Goal: Register for event/course

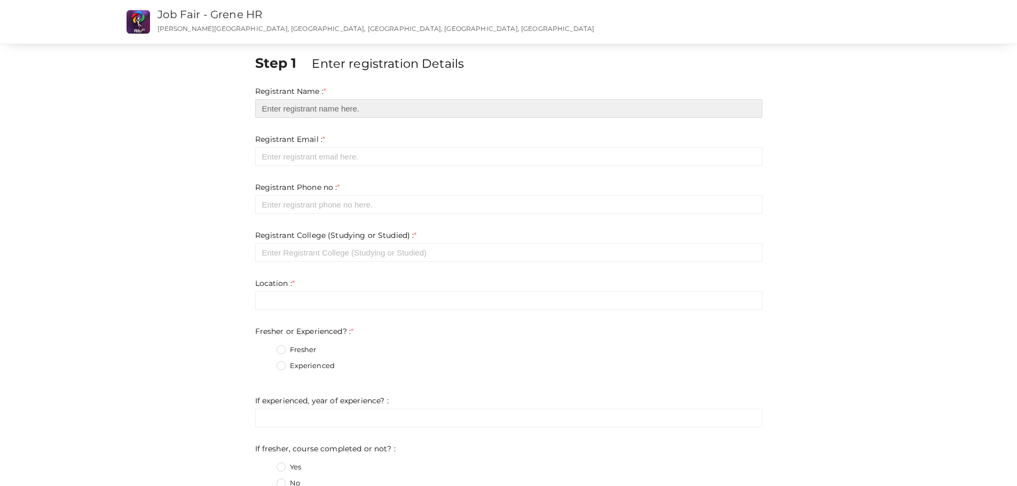
click at [483, 105] on input "text" at bounding box center [508, 108] width 507 height 19
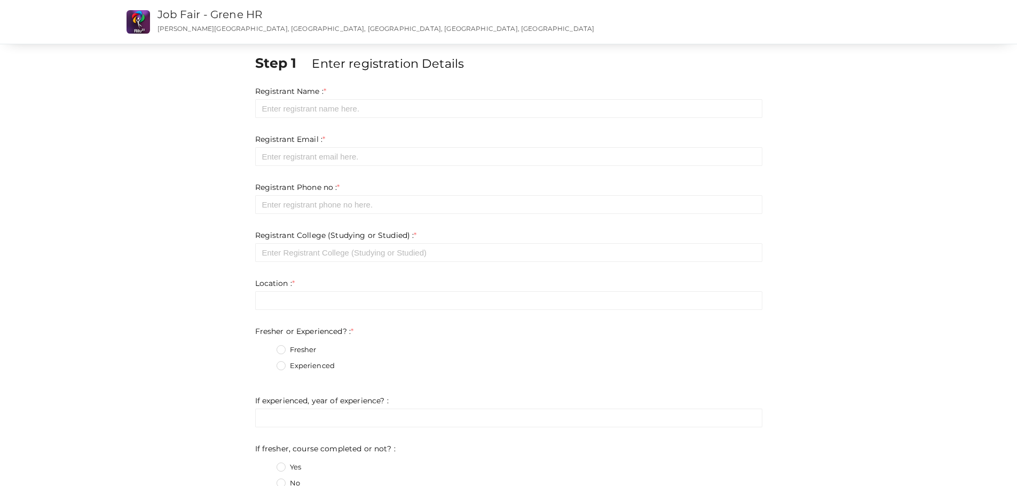
click at [242, 5] on div "Job Fair - Grene HR Job Fair - Grene HR [PERSON_NAME][GEOGRAPHIC_DATA], [GEOGRA…" at bounding box center [424, 22] width 545 height 44
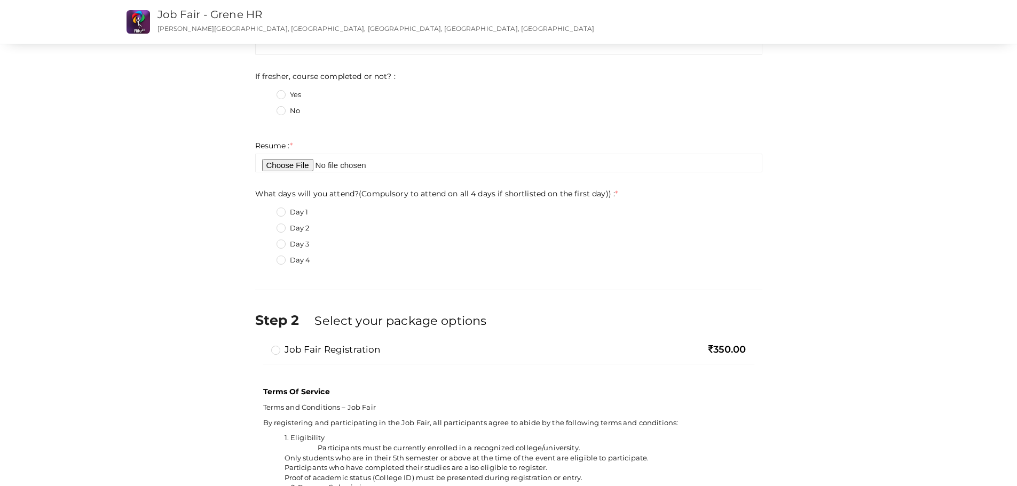
scroll to position [374, 0]
click at [283, 260] on label "Day 4" at bounding box center [293, 259] width 34 height 11
click at [266, 256] on day\)\)\+3 "Day 4" at bounding box center [266, 256] width 0 height 0
click at [283, 260] on label "Day 4" at bounding box center [293, 259] width 34 height 11
click at [266, 256] on day\)\)\+3 "Day 4" at bounding box center [266, 256] width 0 height 0
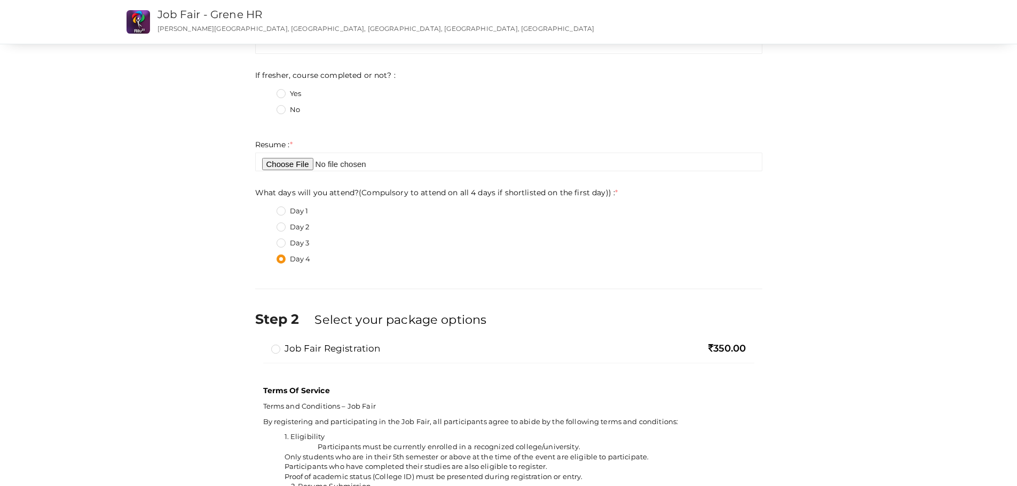
click at [278, 212] on label "Day 1" at bounding box center [292, 211] width 32 height 11
click at [266, 208] on day\)\)\+0 "Day 1" at bounding box center [266, 208] width 0 height 0
click at [279, 228] on label "Day 2" at bounding box center [292, 227] width 33 height 11
click at [266, 224] on day\)\)\+1 "Day 2" at bounding box center [266, 224] width 0 height 0
click at [280, 242] on label "Day 3" at bounding box center [292, 243] width 33 height 11
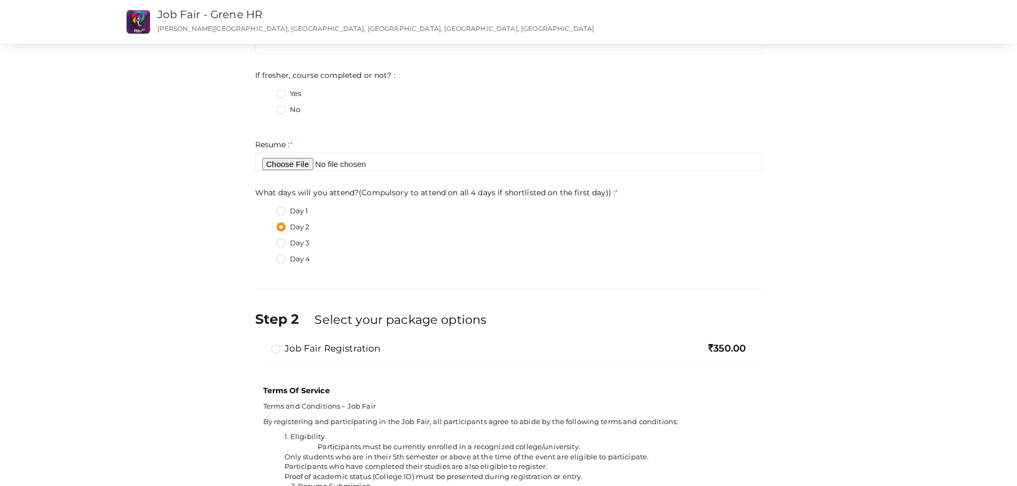
click at [266, 240] on day\)\)\+2 "Day 3" at bounding box center [266, 240] width 0 height 0
click at [280, 251] on fieldset "Day 1 Day 2 Day 3 Day 4" at bounding box center [508, 237] width 507 height 72
click at [280, 257] on label "Day 4" at bounding box center [293, 259] width 34 height 11
click at [266, 256] on day\)\)\+3 "Day 4" at bounding box center [266, 256] width 0 height 0
click at [287, 242] on label "Day 3" at bounding box center [292, 243] width 33 height 11
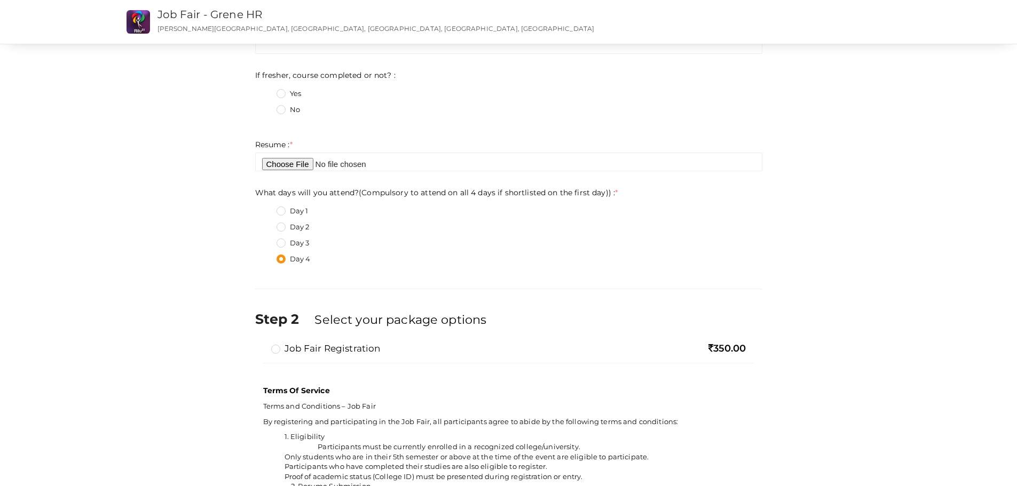
click at [266, 240] on day\)\)\+2 "Day 3" at bounding box center [266, 240] width 0 height 0
click at [283, 248] on label "Day 3" at bounding box center [292, 243] width 33 height 11
click at [266, 240] on day\)\)\+2 "Day 3" at bounding box center [266, 240] width 0 height 0
click at [283, 244] on label "Day 3" at bounding box center [292, 243] width 33 height 11
click at [266, 240] on day\)\)\+2 "Day 3" at bounding box center [266, 240] width 0 height 0
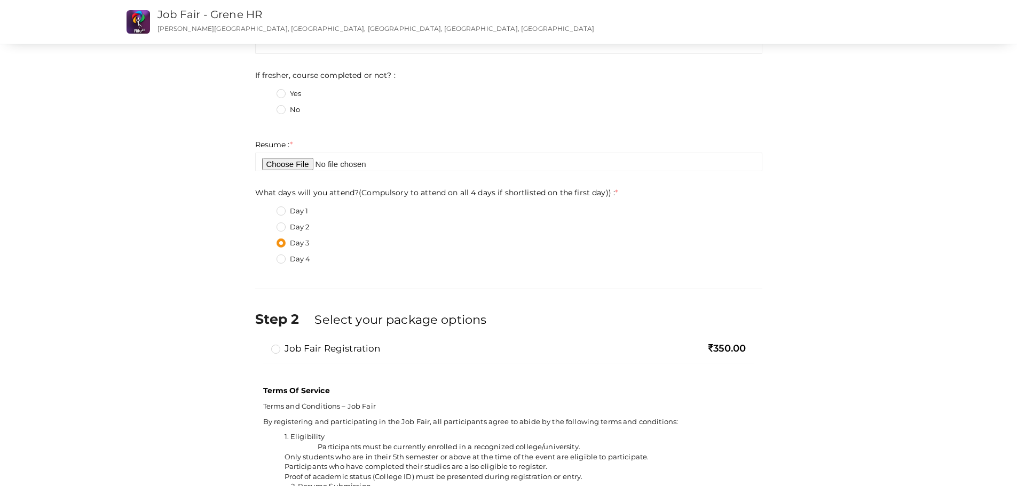
click at [403, 250] on div "Day 3" at bounding box center [519, 244] width 486 height 13
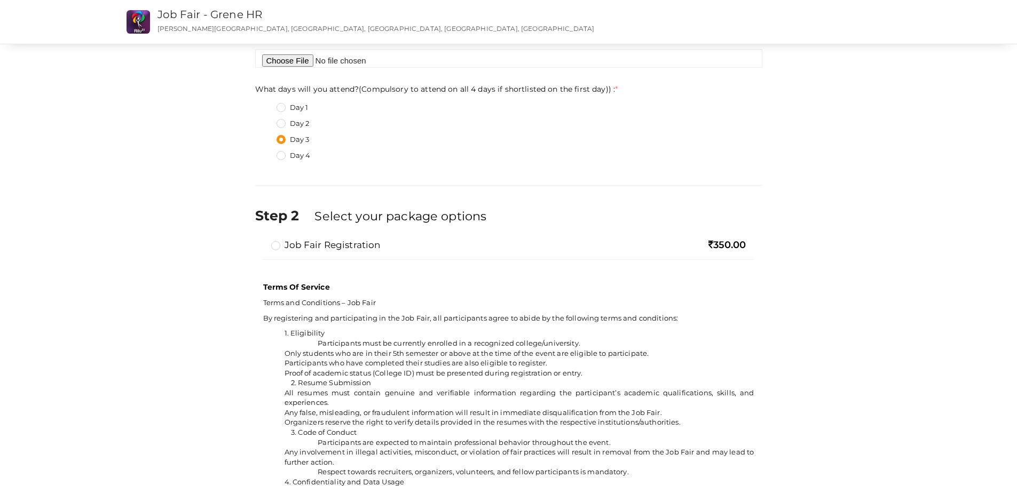
scroll to position [480, 0]
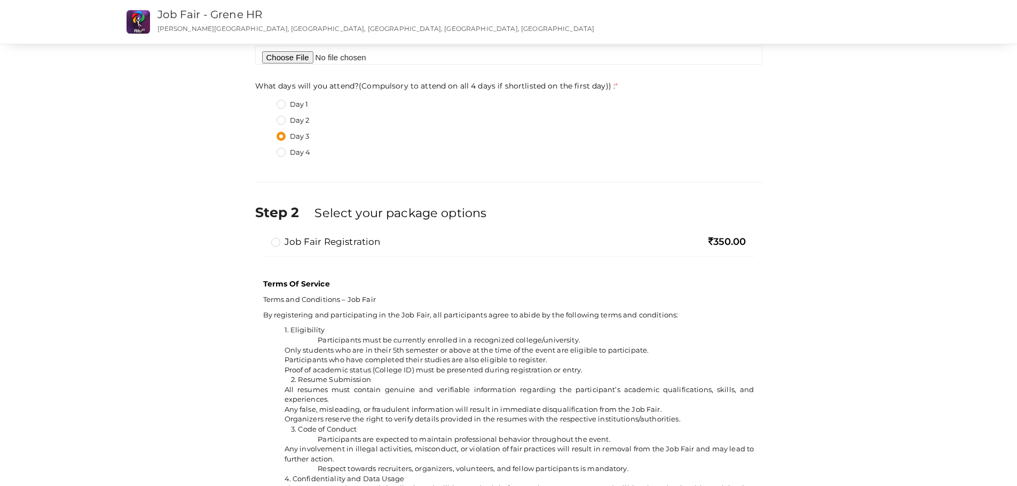
click at [375, 253] on div at bounding box center [508, 253] width 475 height 5
click at [369, 247] on label "Job Fair Registration" at bounding box center [325, 241] width 109 height 13
click at [260, 238] on input "Job Fair Registration" at bounding box center [260, 238] width 0 height 0
click at [369, 247] on label "Job Fair Registration" at bounding box center [325, 241] width 109 height 13
click at [260, 238] on input "Job Fair Registration" at bounding box center [260, 238] width 0 height 0
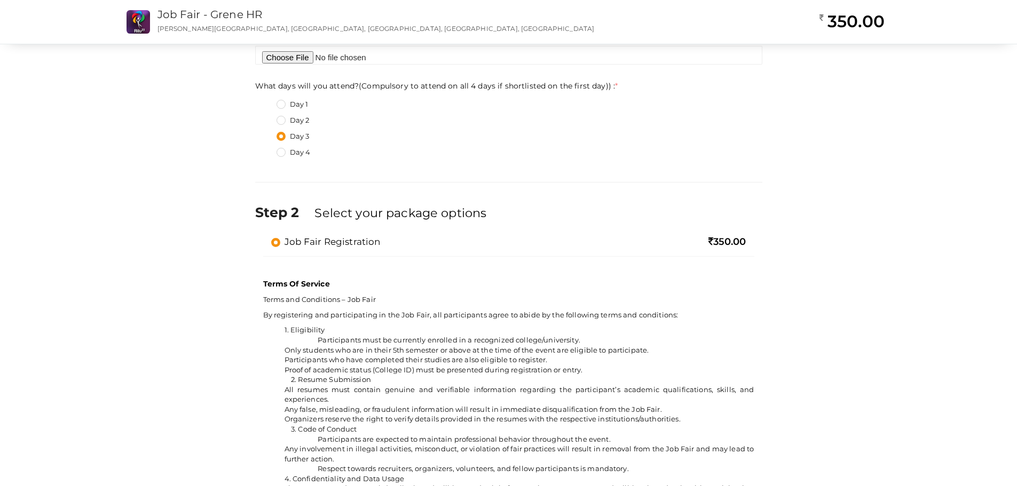
click at [413, 243] on div "Job Fair Registration" at bounding box center [429, 242] width 317 height 15
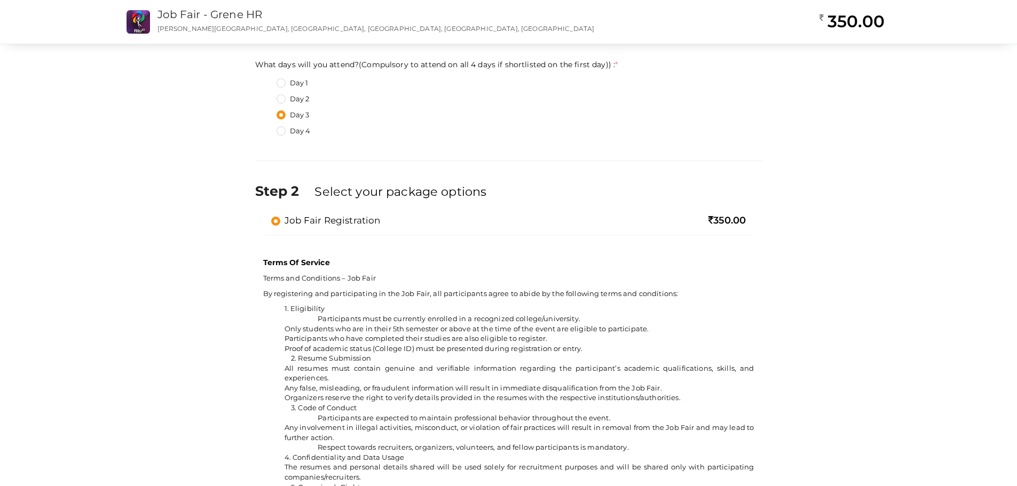
scroll to position [587, 0]
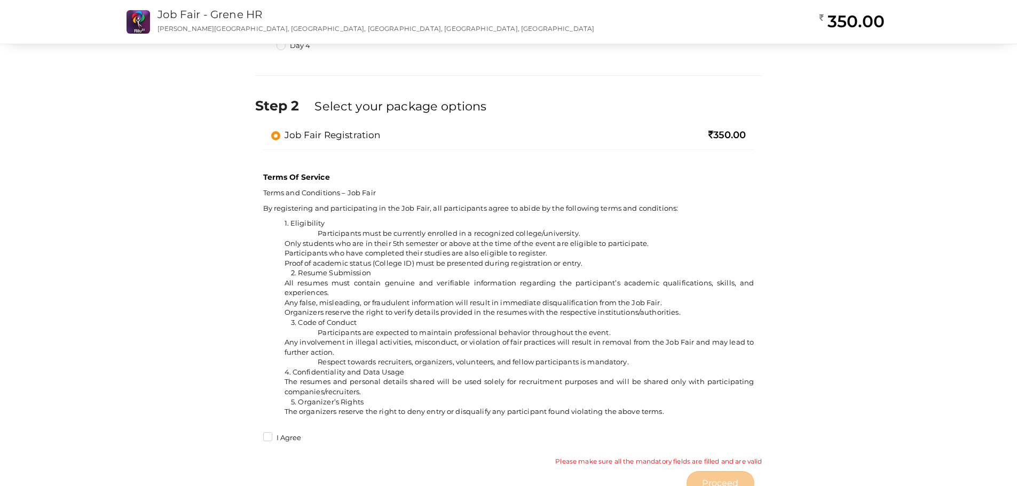
click at [563, 234] on span "Participants must be currently enrolled in a recognized college/university." at bounding box center [449, 233] width 263 height 9
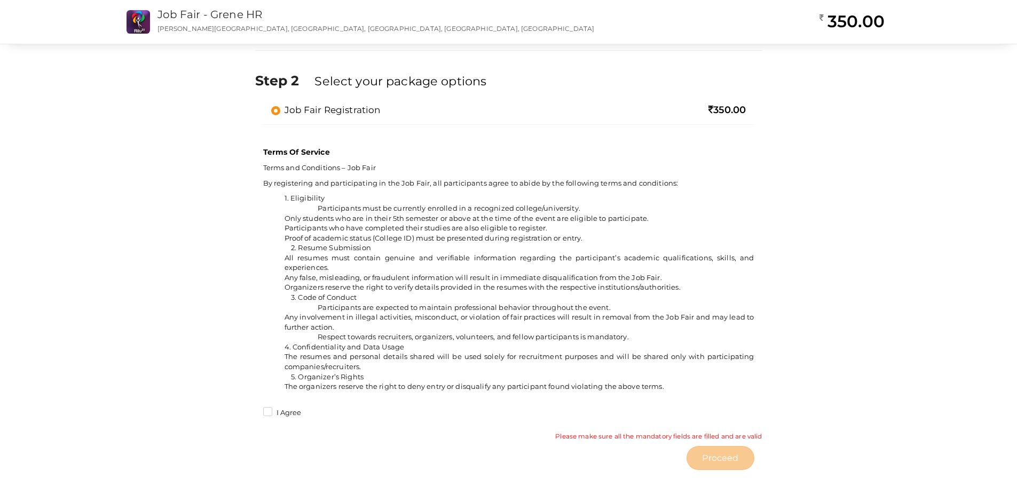
scroll to position [628, 0]
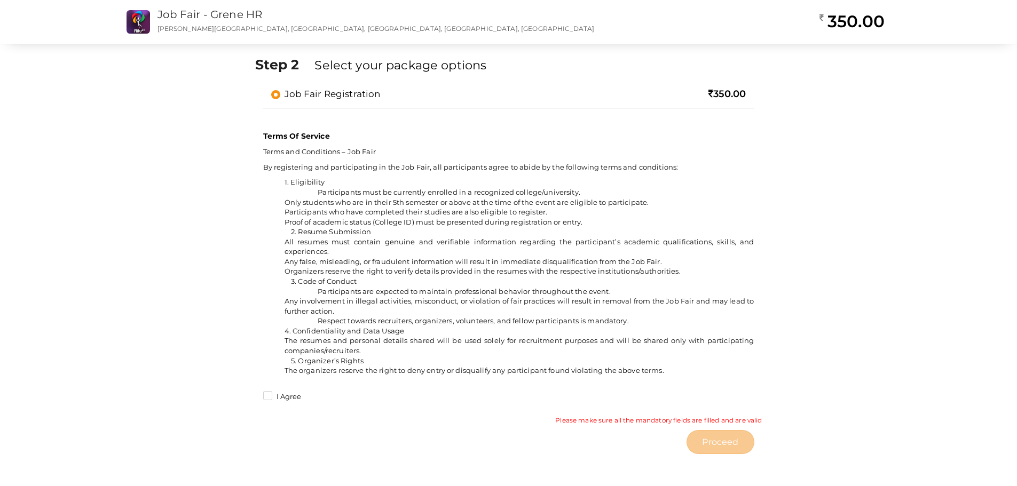
click at [517, 374] on li "The organizers reserve the right to deny entry or disqualify any participant fo…" at bounding box center [519, 371] width 470 height 10
click at [548, 373] on li "The organizers reserve the right to deny entry or disqualify any participant fo…" at bounding box center [519, 371] width 470 height 10
click at [593, 376] on div "Terms Of Service Terms and Conditions – Job Fair By registering and participati…" at bounding box center [508, 255] width 491 height 260
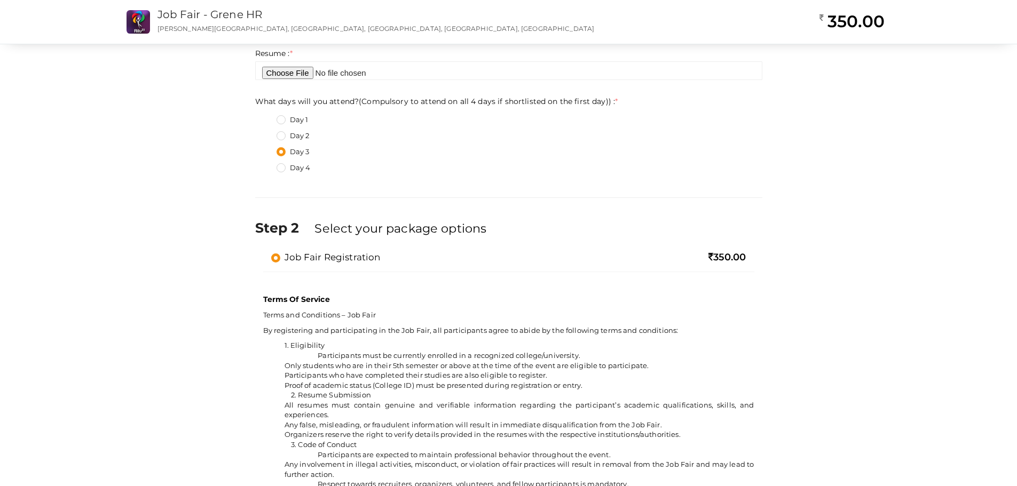
scroll to position [468, 0]
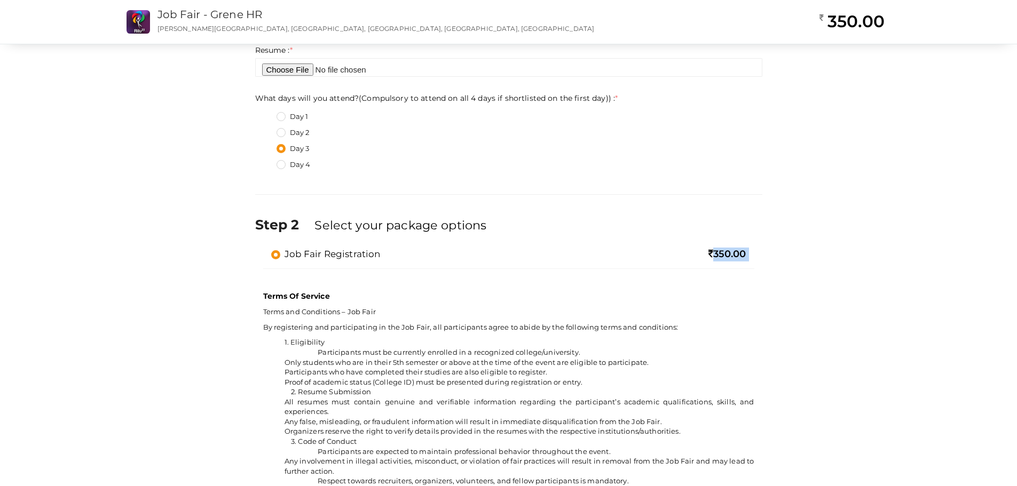
drag, startPoint x: 723, startPoint y: 259, endPoint x: 764, endPoint y: 257, distance: 41.7
click at [764, 257] on div "Step 1 Enter registration Details Registrant Name : * Required. Invalid email I…" at bounding box center [508, 102] width 523 height 1034
click at [734, 252] on span "350.00" at bounding box center [727, 254] width 38 height 12
click at [671, 249] on div "350.00" at bounding box center [673, 255] width 145 height 14
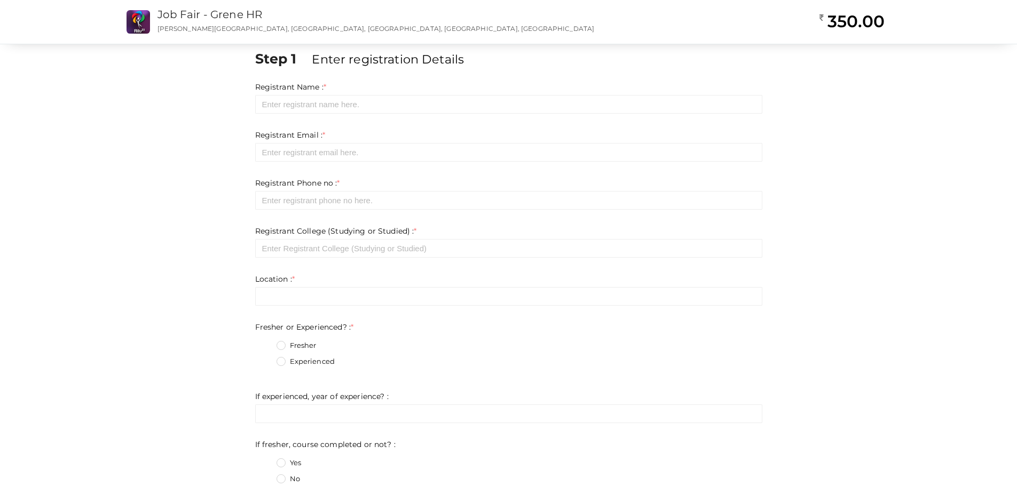
scroll to position [0, 0]
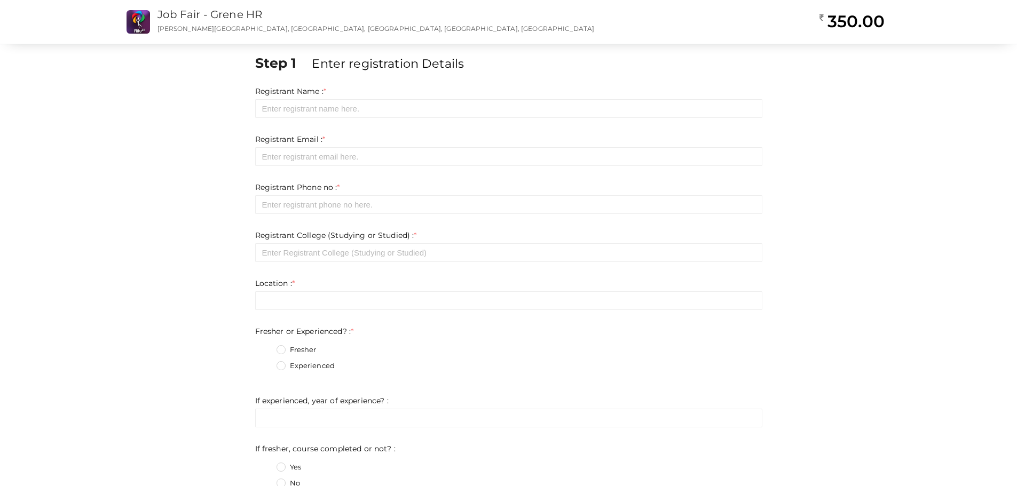
drag, startPoint x: 255, startPoint y: 62, endPoint x: 296, endPoint y: 95, distance: 52.4
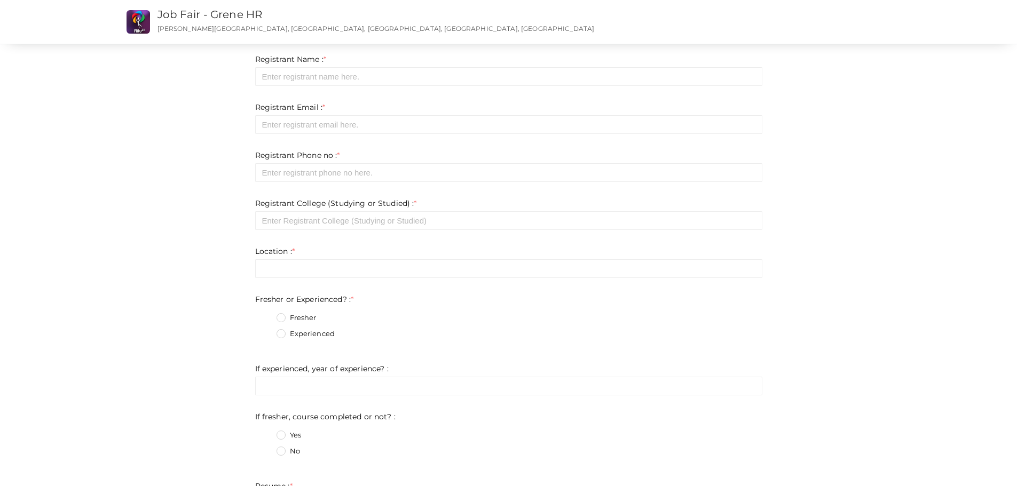
scroll to position [38, 0]
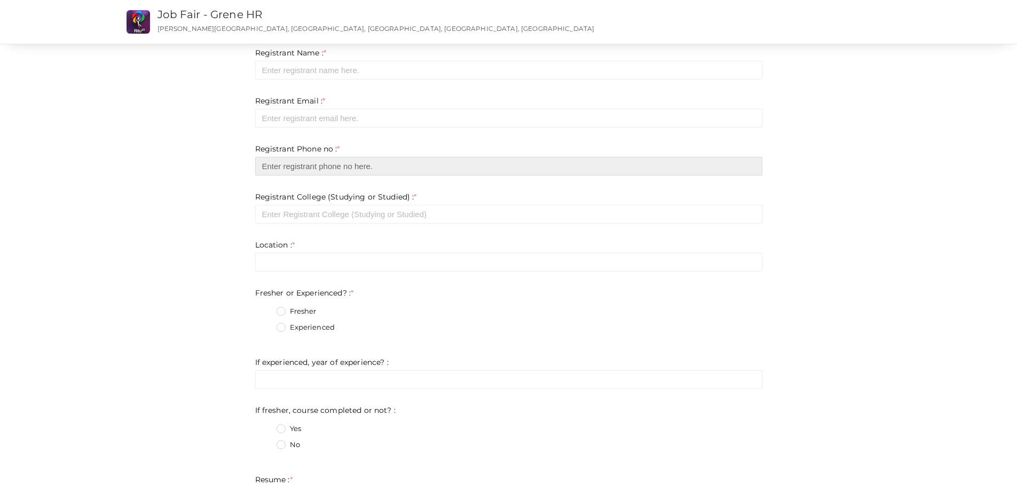
click at [450, 162] on input "number" at bounding box center [508, 166] width 507 height 19
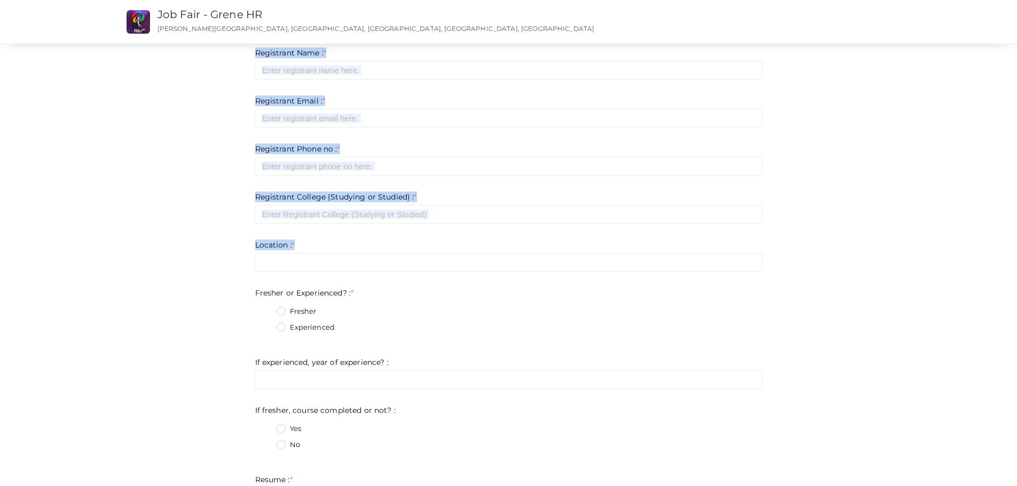
click at [712, 225] on form "Registrant Name : * Required. Invalid email Invalid phone number Invalid Format…" at bounding box center [508, 328] width 507 height 560
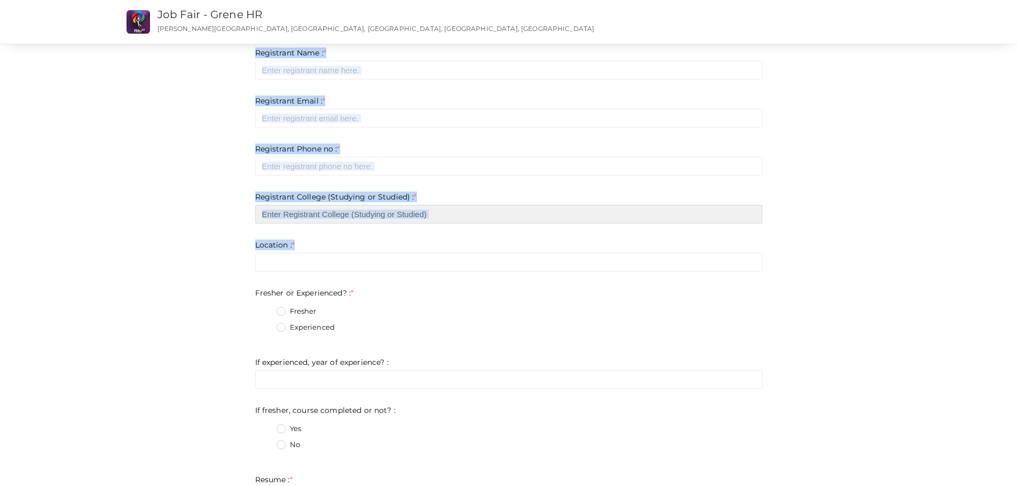
click at [675, 212] on input "text" at bounding box center [508, 214] width 507 height 19
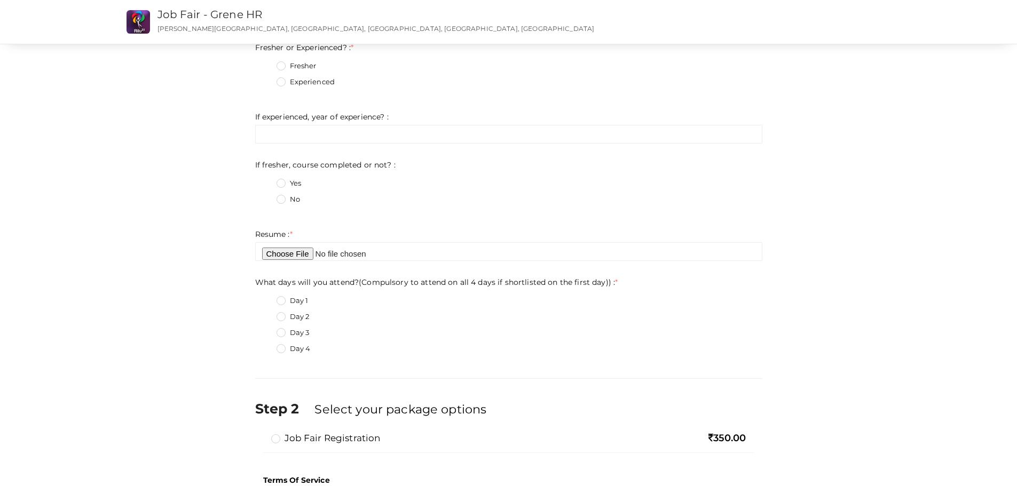
scroll to position [305, 0]
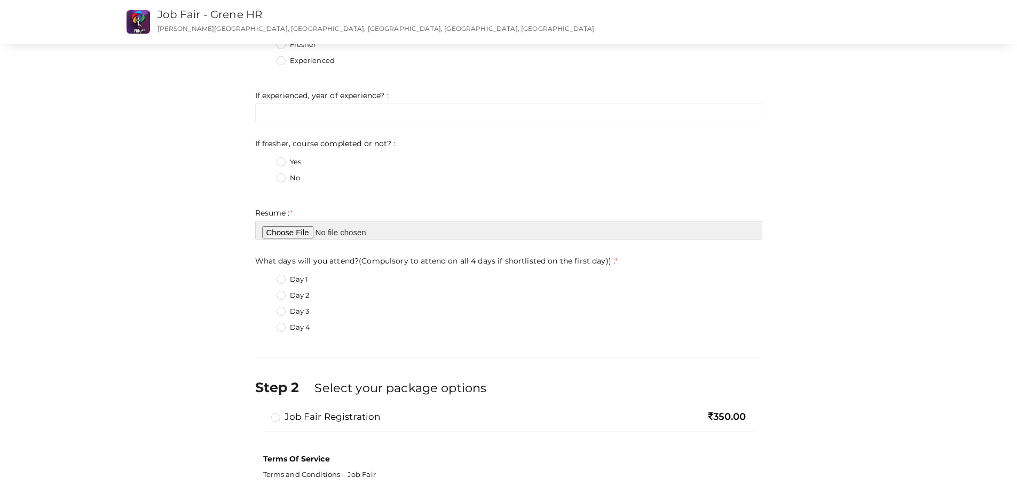
click at [291, 230] on input "file" at bounding box center [508, 230] width 507 height 19
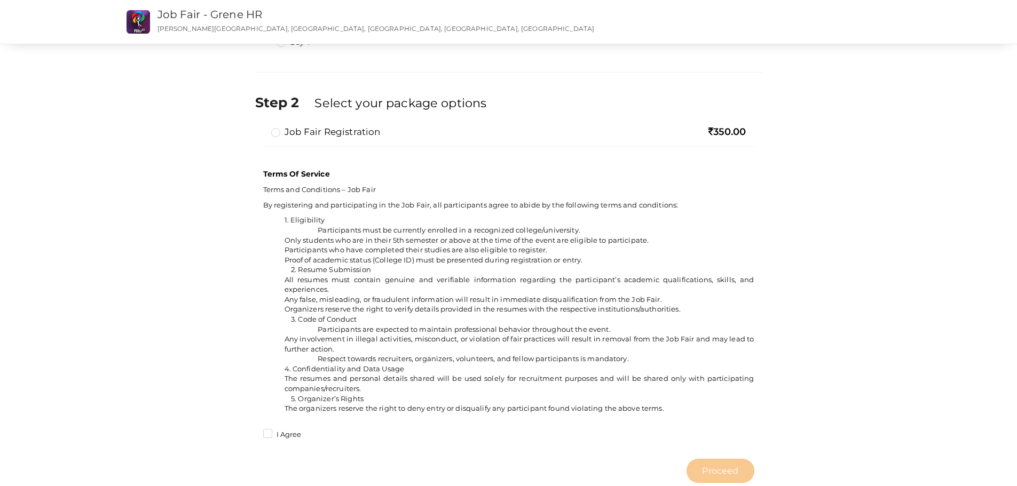
scroll to position [619, 0]
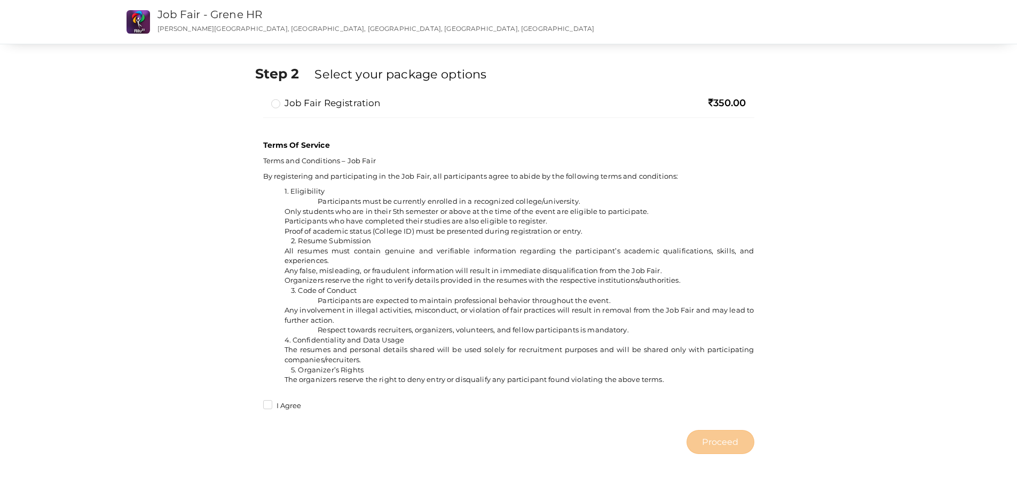
click at [309, 107] on label "Job Fair Registration" at bounding box center [325, 103] width 109 height 13
click at [260, 99] on input "Job Fair Registration" at bounding box center [260, 99] width 0 height 0
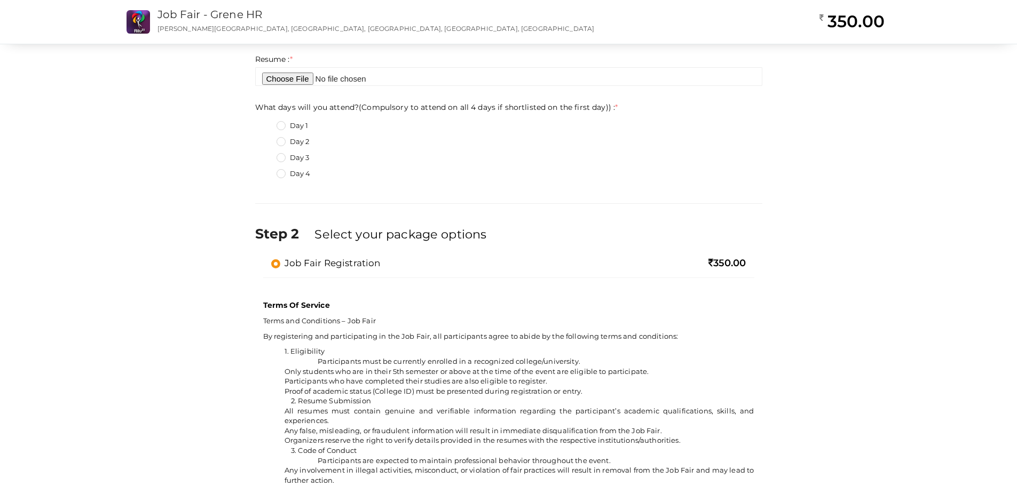
click at [292, 260] on label "Job Fair Registration" at bounding box center [325, 263] width 109 height 13
click at [260, 259] on input "Job Fair Registration" at bounding box center [260, 259] width 0 height 0
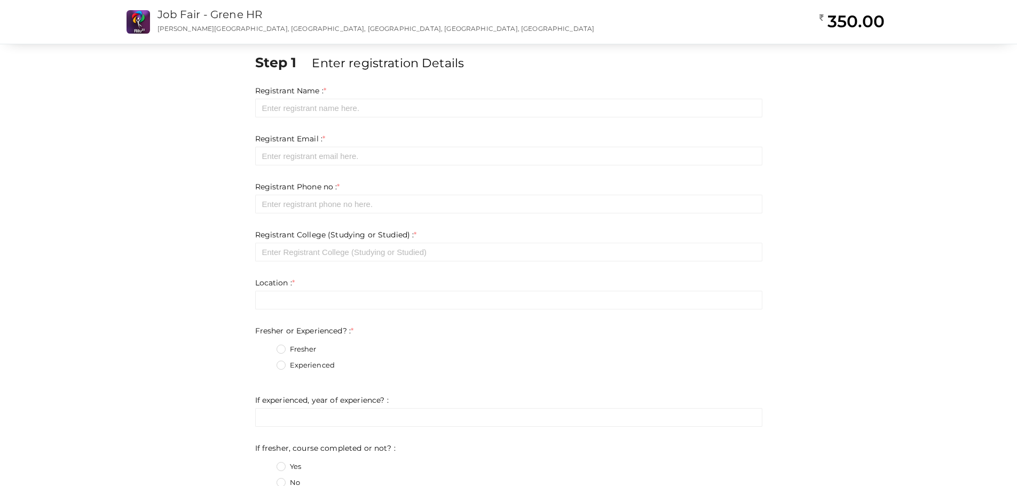
scroll to position [0, 0]
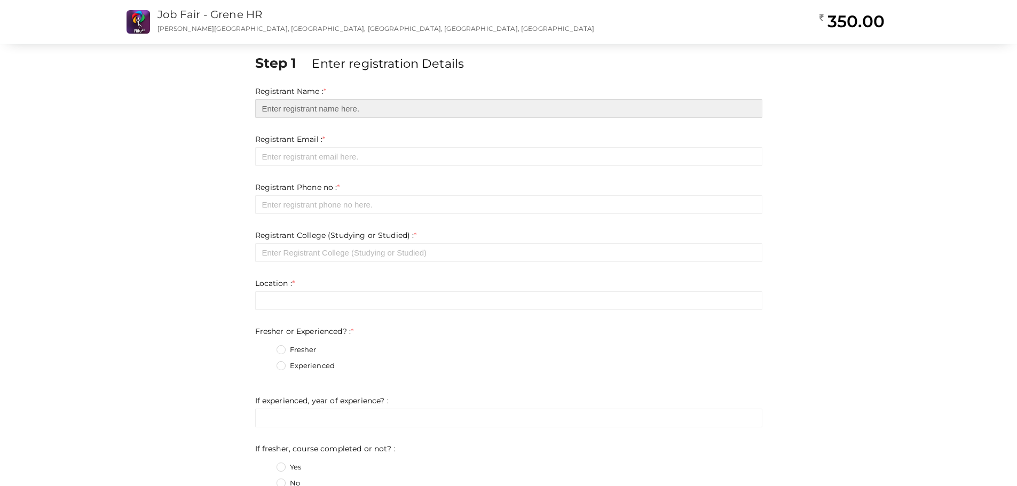
click at [341, 109] on input "text" at bounding box center [508, 108] width 507 height 19
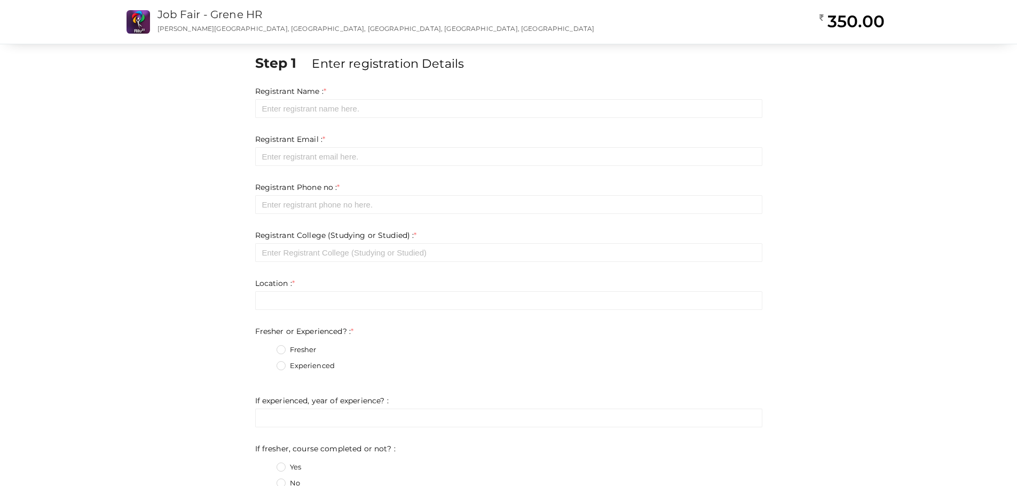
click at [372, 91] on div "Registrant Name : * Required. Invalid email Invalid phone number Invalid Format…" at bounding box center [508, 102] width 507 height 32
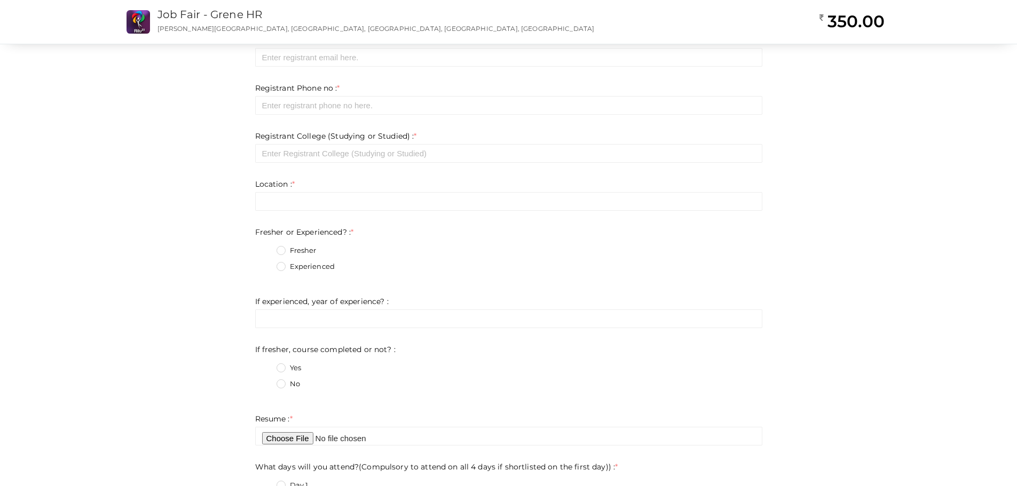
scroll to position [107, 0]
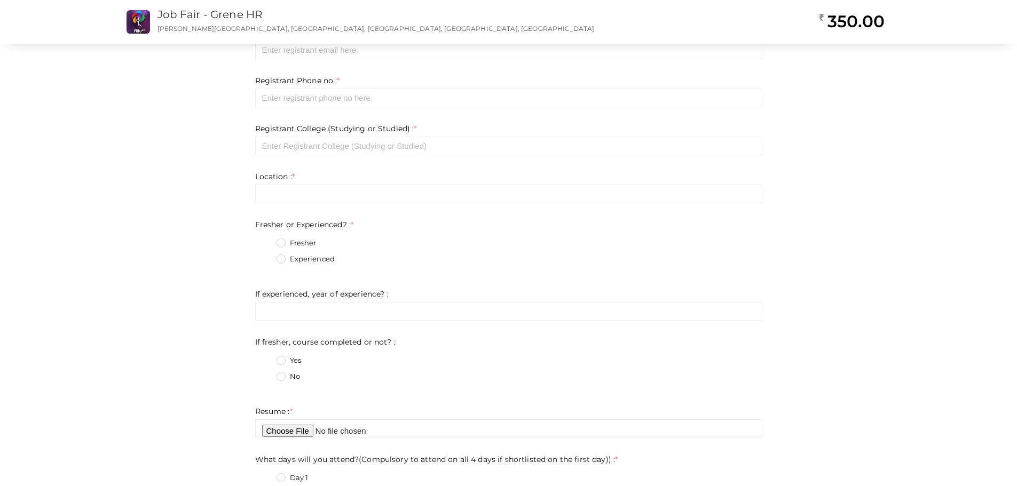
click at [303, 247] on label "Fresher" at bounding box center [296, 243] width 40 height 11
click at [266, 240] on Experienced\?\+0 "Fresher" at bounding box center [266, 240] width 0 height 0
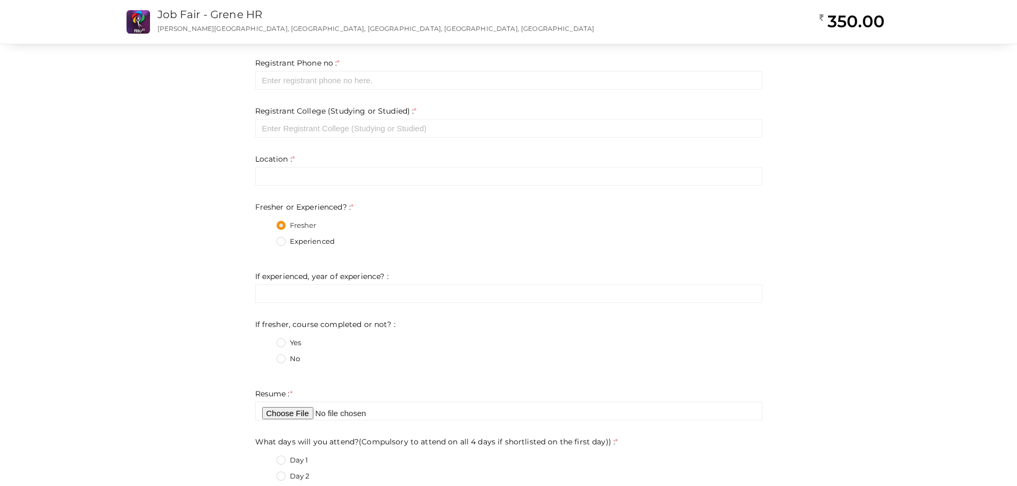
scroll to position [160, 0]
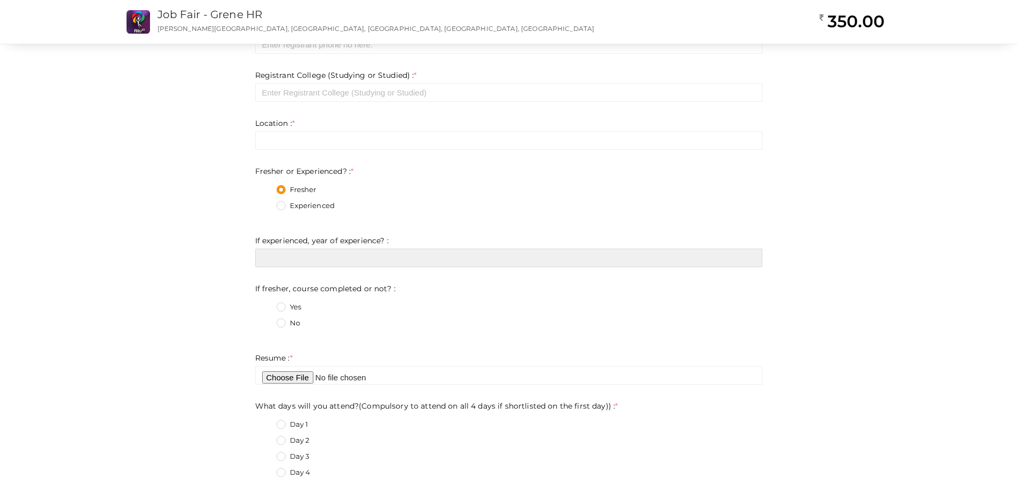
click at [515, 257] on input "text" at bounding box center [508, 258] width 507 height 19
click at [520, 303] on div "Yes" at bounding box center [519, 308] width 486 height 13
click at [488, 312] on div "Yes" at bounding box center [519, 308] width 486 height 13
click at [408, 328] on div "No" at bounding box center [519, 324] width 486 height 13
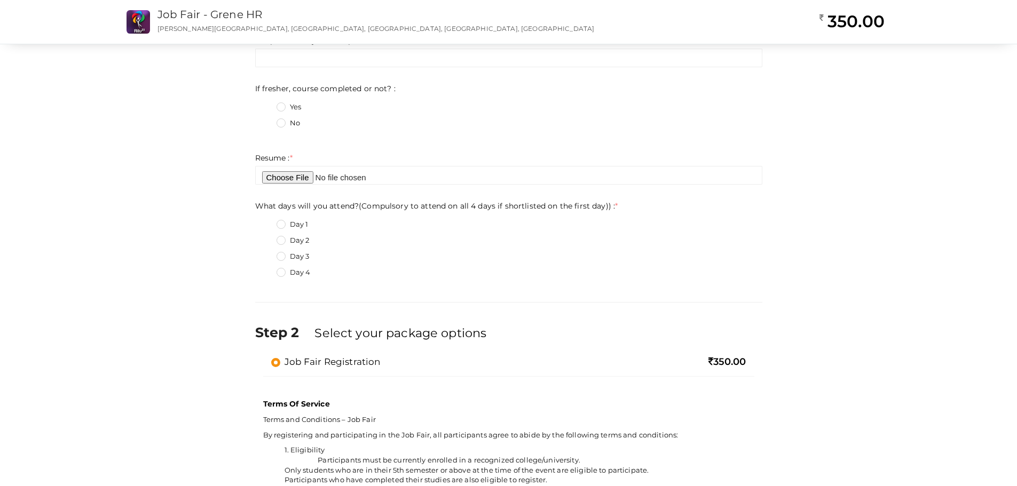
scroll to position [374, 0]
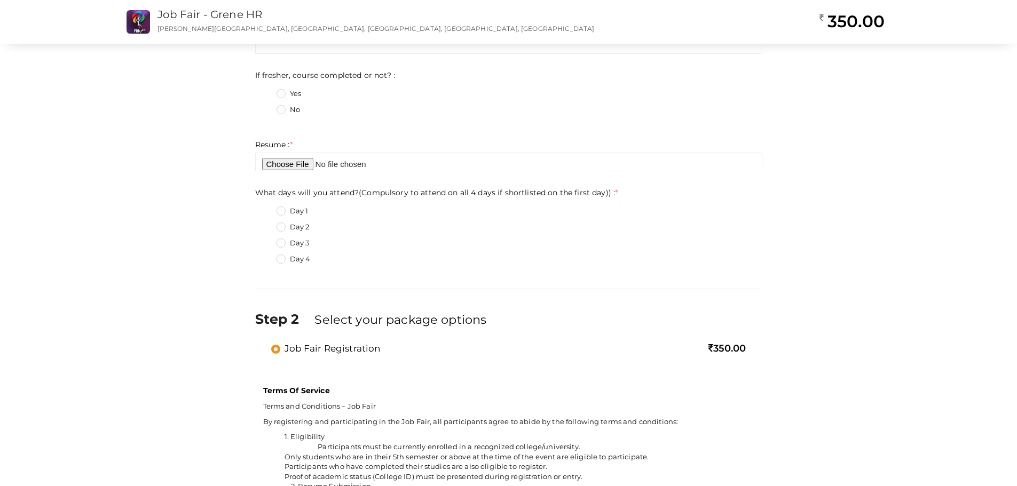
click at [338, 195] on label "What days will you attend?(Compulsory to attend on all 4 days if shortlisted on…" at bounding box center [436, 192] width 363 height 11
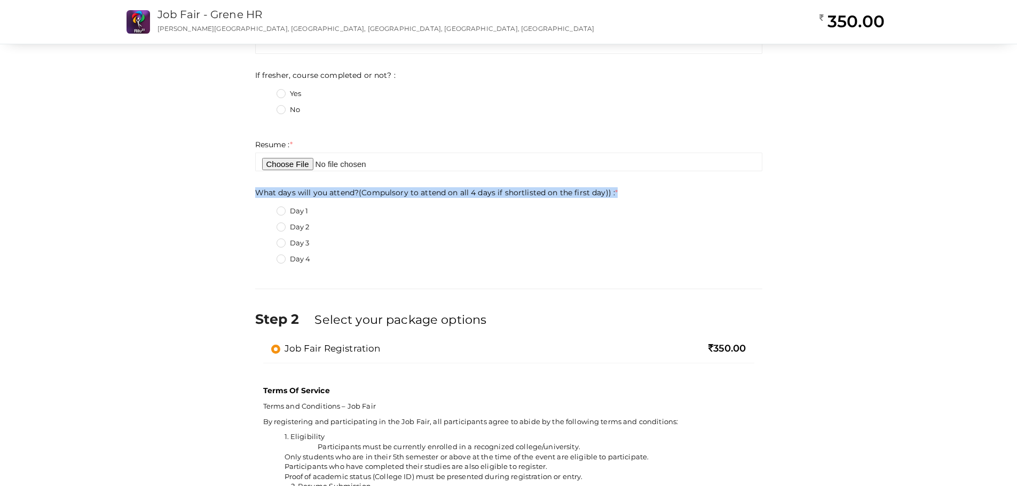
click at [338, 195] on label "What days will you attend?(Compulsory to attend on all 4 days if shortlisted on…" at bounding box center [436, 192] width 363 height 11
click at [352, 195] on label "What days will you attend?(Compulsory to attend on all 4 days if shortlisted on…" at bounding box center [436, 192] width 363 height 11
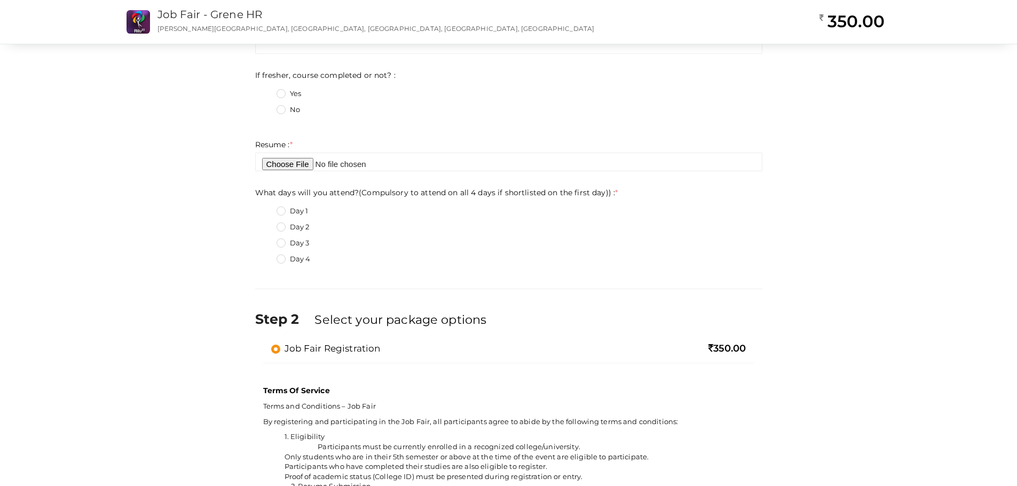
click at [336, 193] on label "What days will you attend?(Compulsory to attend on all 4 days if shortlisted on…" at bounding box center [436, 192] width 363 height 11
click at [377, 218] on div "Day 1" at bounding box center [519, 212] width 486 height 13
click at [485, 193] on label "What days will you attend?(Compulsory to attend on all 4 days if shortlisted on…" at bounding box center [436, 192] width 363 height 11
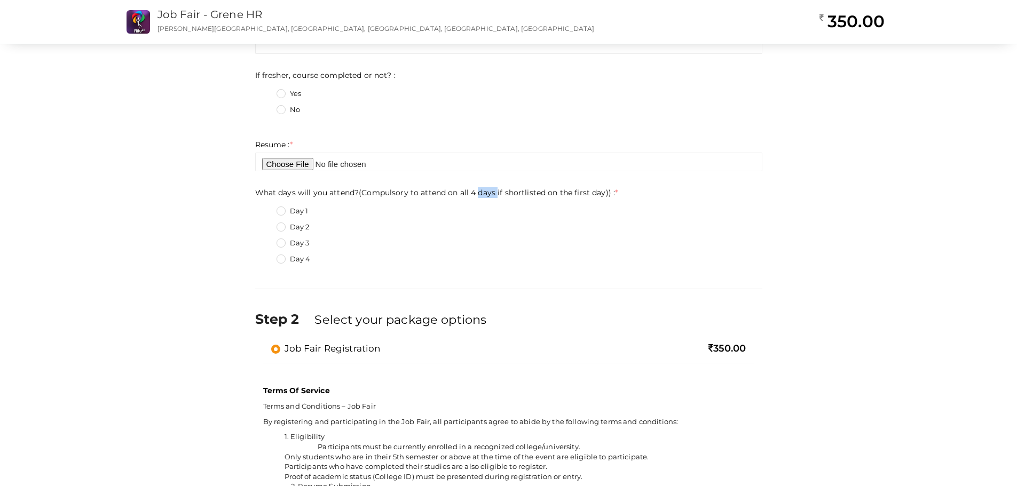
click at [481, 196] on label "What days will you attend?(Compulsory to attend on all 4 days if shortlisted on…" at bounding box center [436, 192] width 363 height 11
click at [289, 210] on label "Day 1" at bounding box center [292, 211] width 32 height 11
click at [266, 208] on day\)\)\+0 "Day 1" at bounding box center [266, 208] width 0 height 0
click at [278, 234] on div "Day 2" at bounding box center [519, 228] width 486 height 13
click at [282, 232] on label "Day 2" at bounding box center [292, 227] width 33 height 11
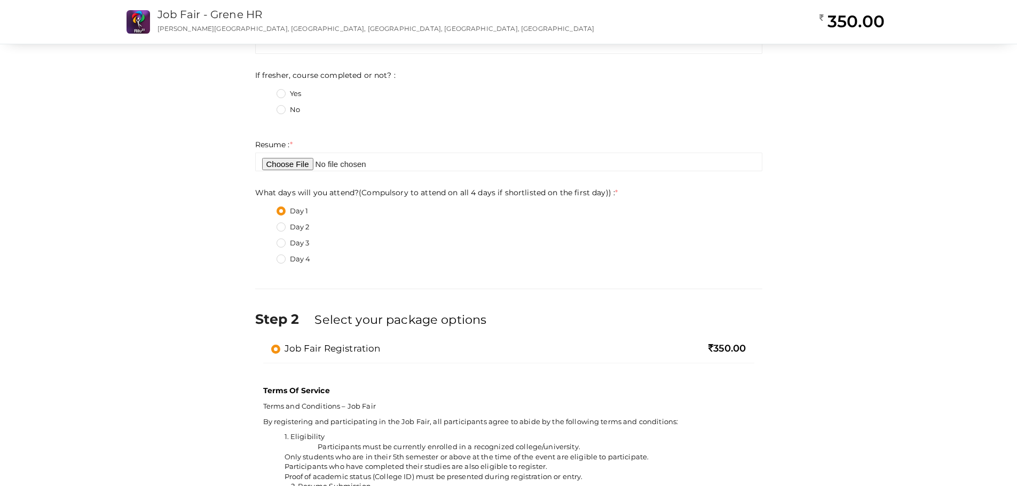
click at [266, 224] on day\)\)\+1 "Day 2" at bounding box center [266, 224] width 0 height 0
click at [281, 252] on fieldset "Day 1 Day 2 Day 3 Day 4" at bounding box center [508, 237] width 507 height 72
click at [281, 260] on label "Day 4" at bounding box center [293, 259] width 34 height 11
click at [266, 256] on day\)\)\+3 "Day 4" at bounding box center [266, 256] width 0 height 0
click at [480, 233] on div "Day 2" at bounding box center [519, 228] width 486 height 13
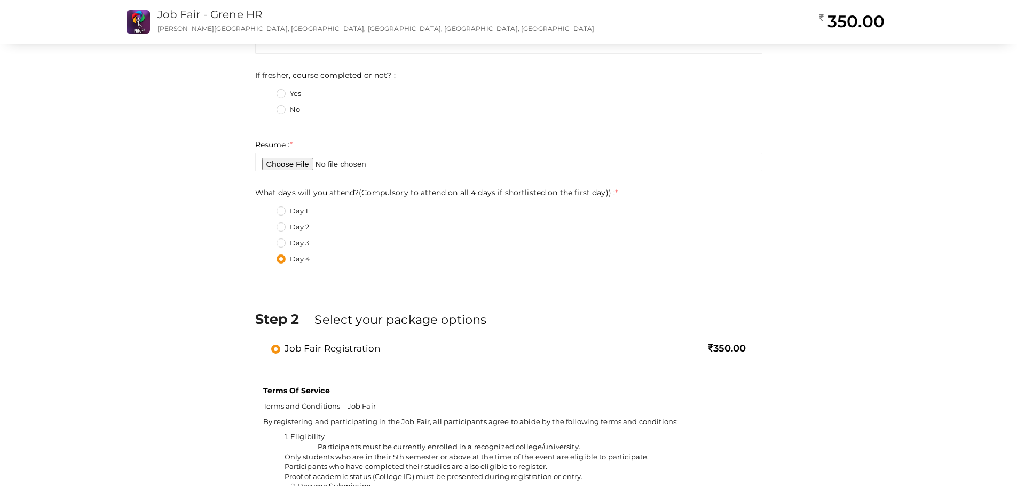
click at [283, 235] on div "Day 2" at bounding box center [519, 228] width 486 height 13
click at [282, 227] on label "Day 2" at bounding box center [292, 227] width 33 height 11
click at [266, 224] on day\)\)\+1 "Day 2" at bounding box center [266, 224] width 0 height 0
click at [283, 241] on label "Day 3" at bounding box center [292, 243] width 33 height 11
click at [266, 240] on day\)\)\+2 "Day 3" at bounding box center [266, 240] width 0 height 0
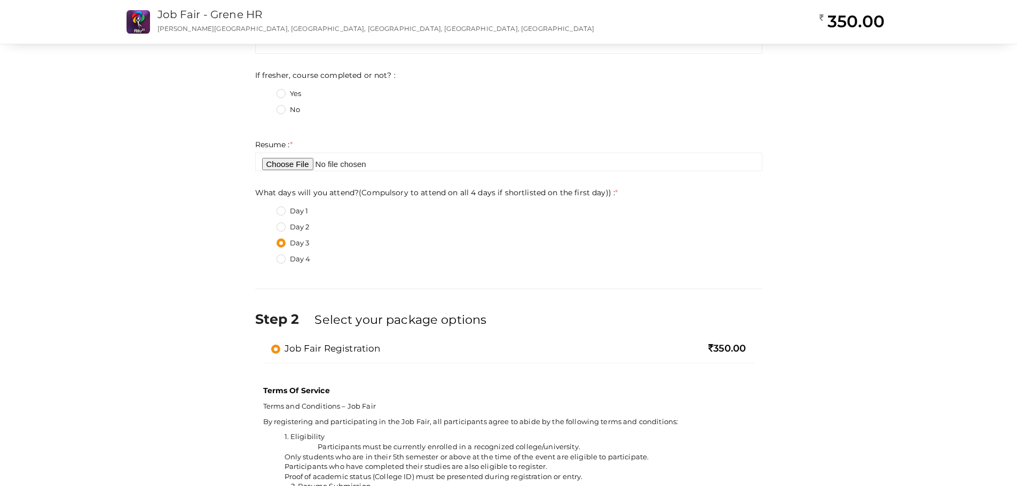
click at [449, 229] on div "Day 2" at bounding box center [519, 228] width 486 height 13
click at [275, 214] on fieldset "Day 1 Day 2 Day 3 Day 4" at bounding box center [508, 237] width 507 height 72
click at [284, 210] on label "Day 1" at bounding box center [292, 211] width 32 height 11
click at [266, 208] on day\)\)\+0 "Day 1" at bounding box center [266, 208] width 0 height 0
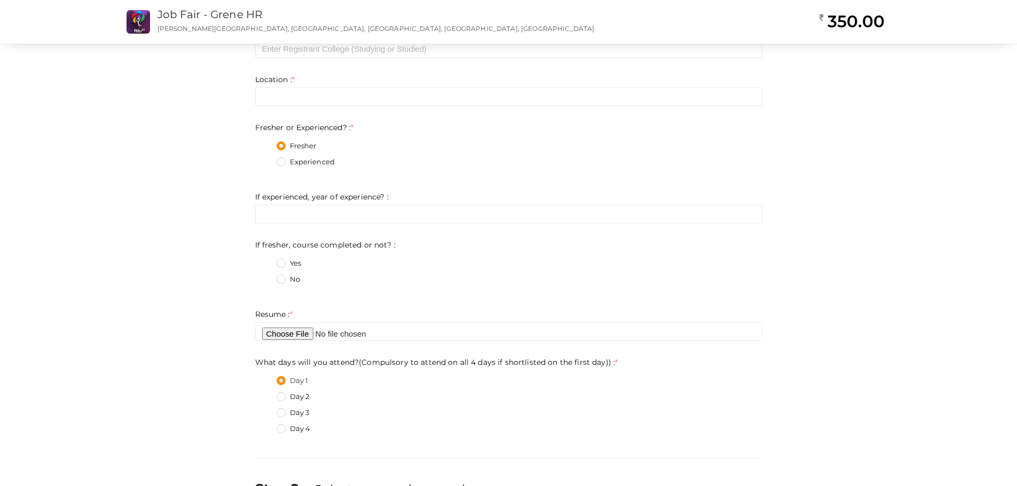
scroll to position [0, 0]
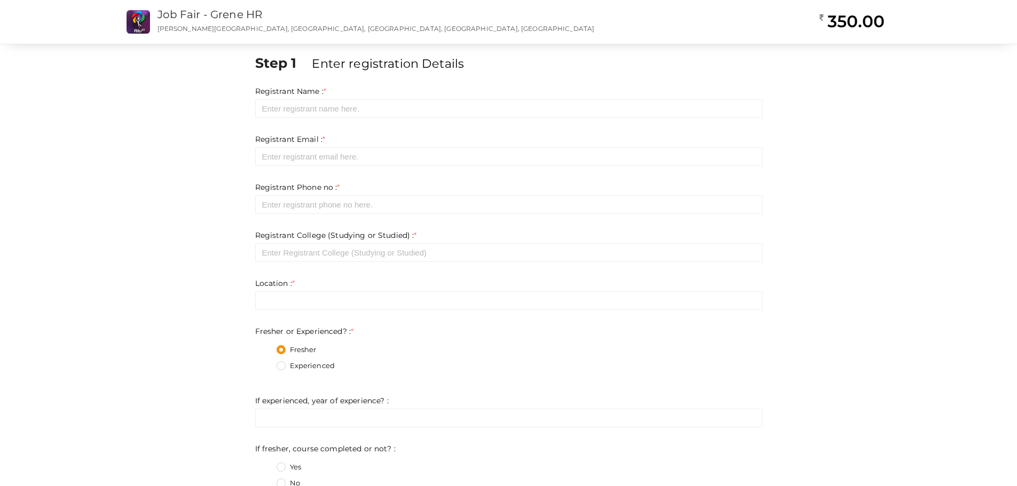
click at [538, 95] on div "Registrant Name : * Required. Invalid email Invalid phone number Invalid Format…" at bounding box center [508, 102] width 507 height 32
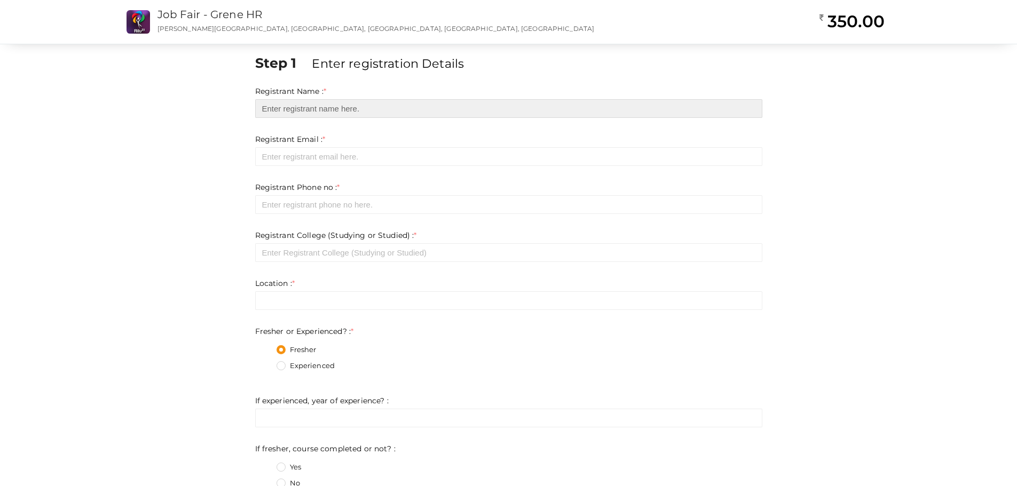
click at [525, 112] on input "text" at bounding box center [508, 108] width 507 height 19
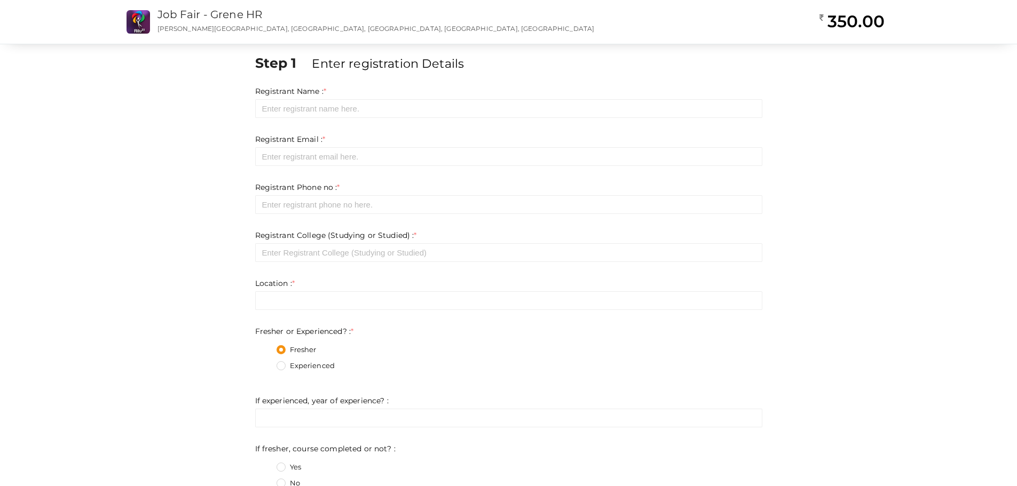
click at [530, 192] on div "Registrant Phone no : * Required. Invalid email Invalid phone number Invalid Fo…" at bounding box center [508, 198] width 507 height 32
click at [516, 243] on div "Registrant College (Studying or Studied) : * Invalid Email Required. Limit exce…" at bounding box center [508, 246] width 507 height 32
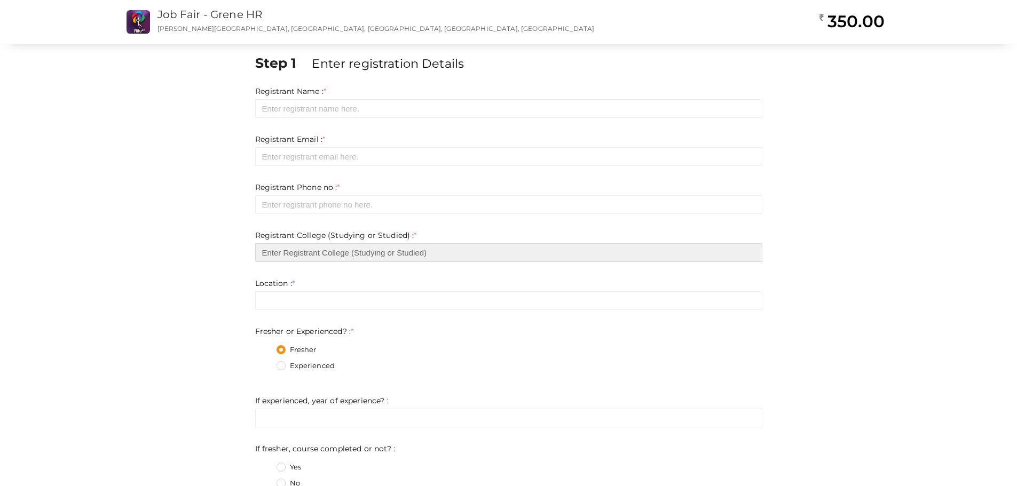
click at [511, 253] on input "text" at bounding box center [508, 252] width 507 height 19
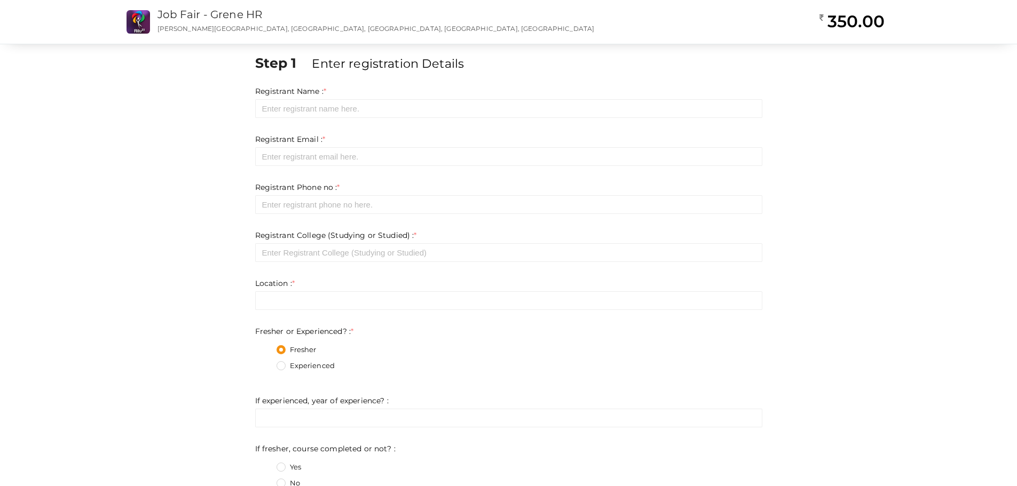
drag, startPoint x: 499, startPoint y: 204, endPoint x: 488, endPoint y: 199, distance: 11.7
